Goal: Information Seeking & Learning: Learn about a topic

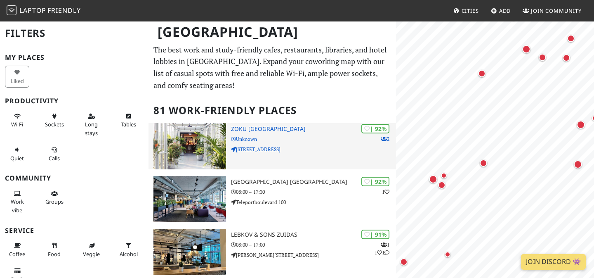
click at [305, 135] on p "Unknown" at bounding box center [313, 139] width 165 height 8
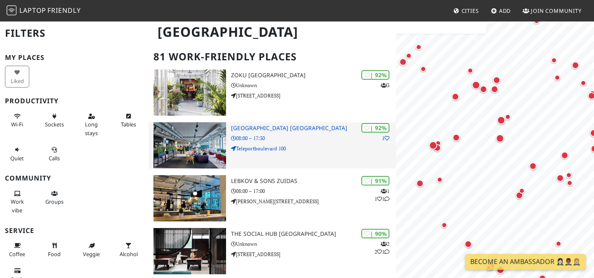
scroll to position [55, 0]
